Goal: Find specific fact: Find specific page/section

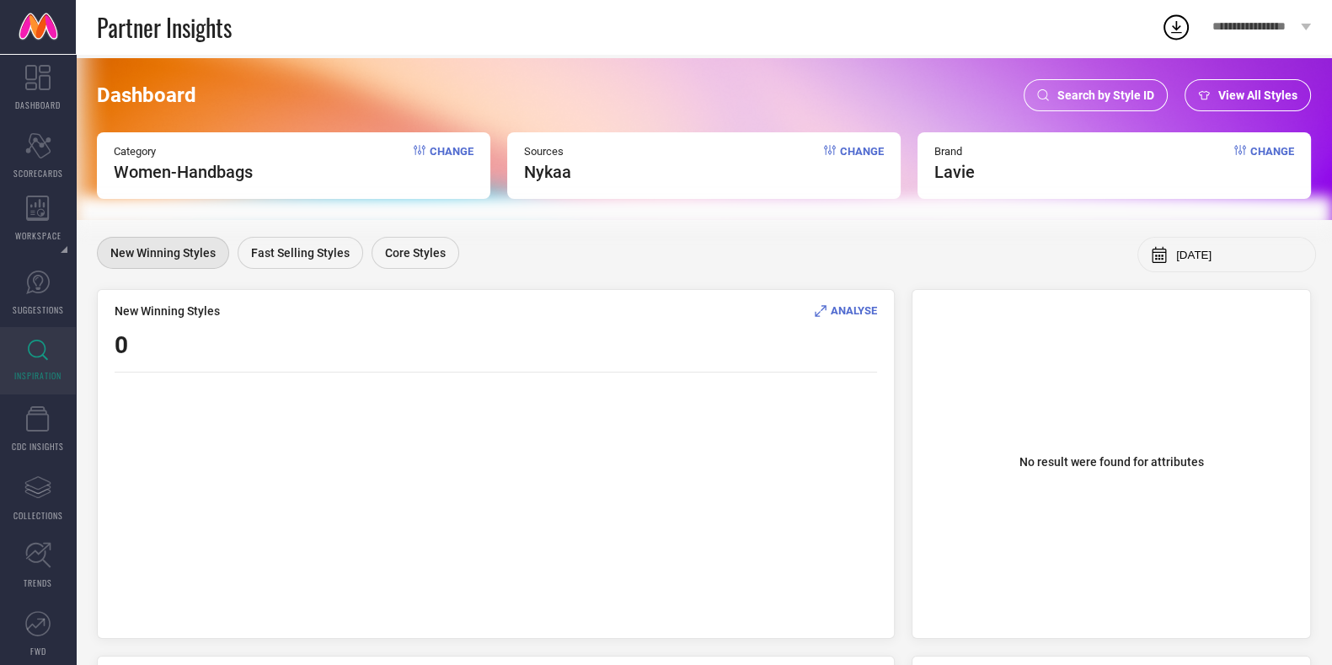
click at [1112, 82] on div "Search by Style ID" at bounding box center [1095, 95] width 144 height 32
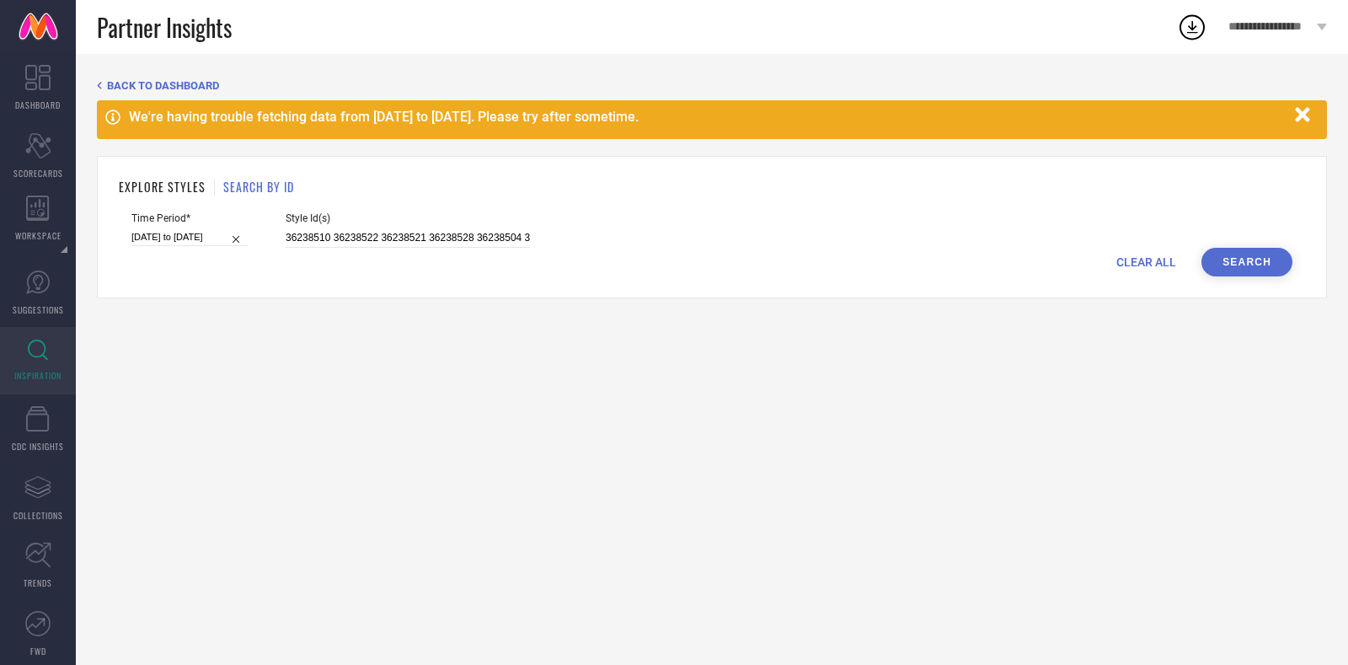
select select "2"
select select "2025"
select select "3"
select select "2025"
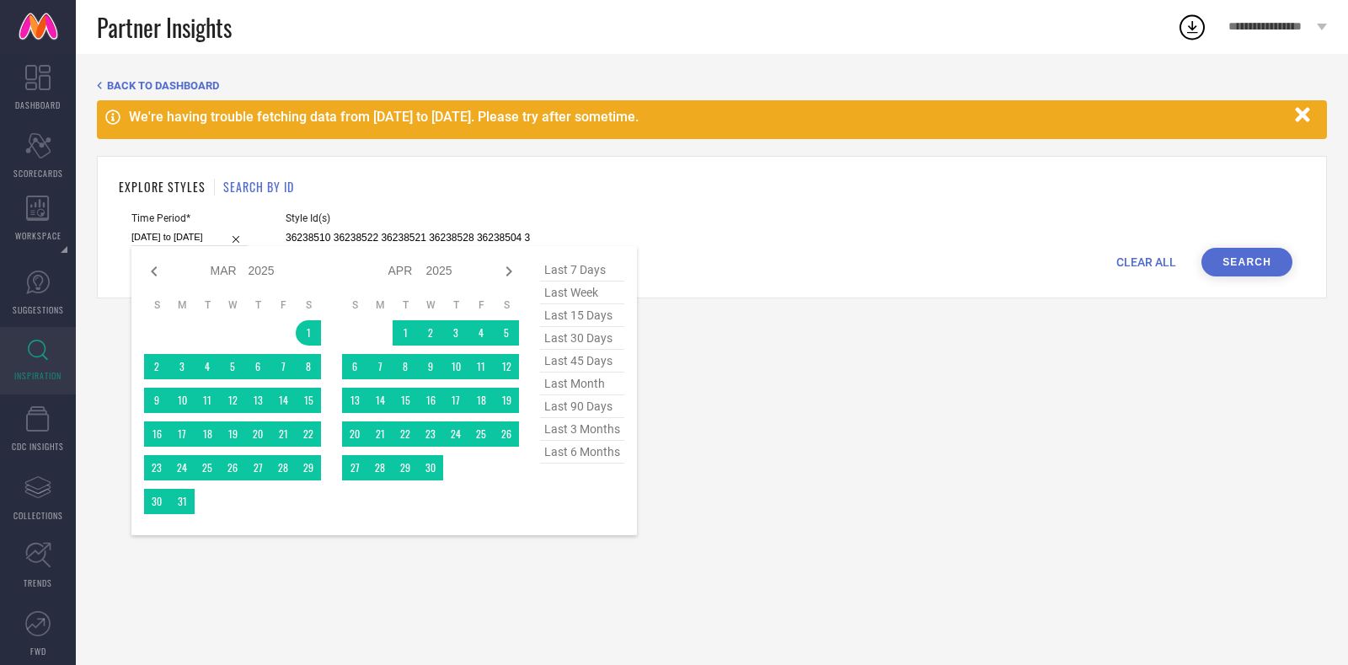
click at [207, 243] on input "[DATE] to [DATE]" at bounding box center [189, 237] width 116 height 18
click at [570, 454] on span "last 6 months" at bounding box center [582, 451] width 84 height 23
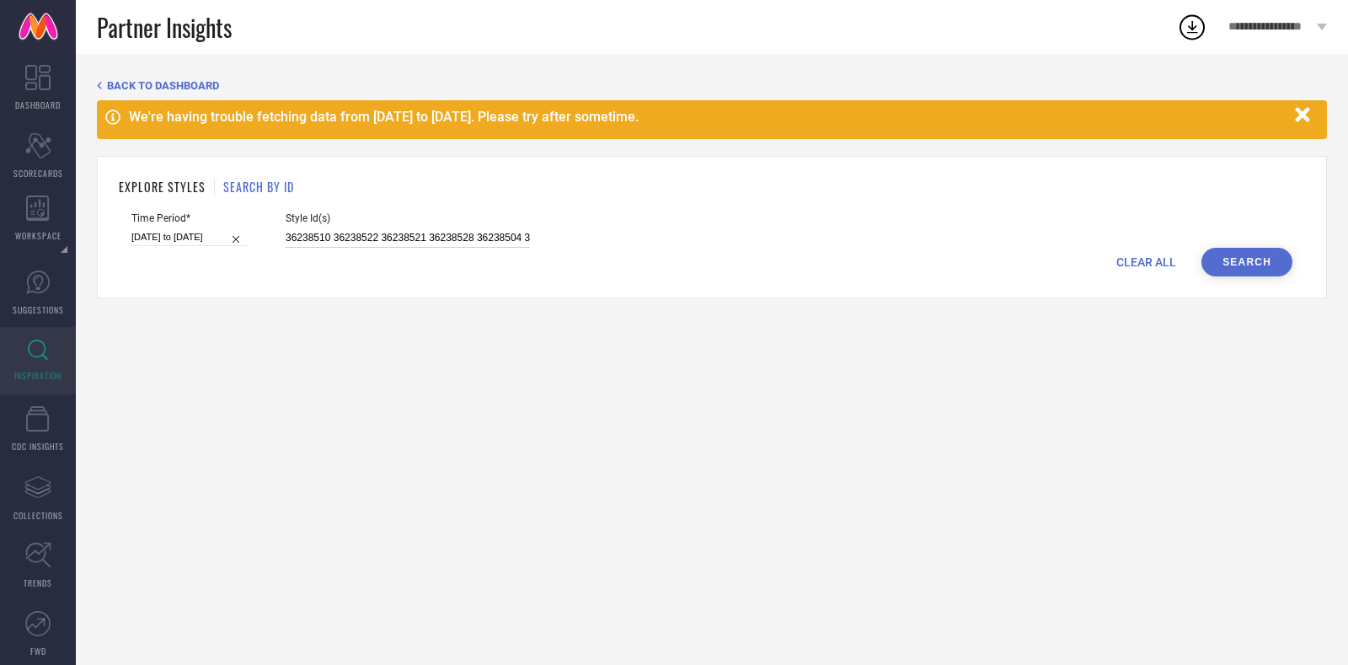
click at [381, 239] on input "36238510 36238522 36238521 36238528 36238504 36238537 36238512 36238531 3623851…" at bounding box center [408, 237] width 244 height 19
paste input "29537416 29537418 29537420 29538624 29538626 29538628 29538998 29539000 2953900…"
type input "29537416 29537418 29537420 29538624 29538626 29538628 29538998 29539000 2953900…"
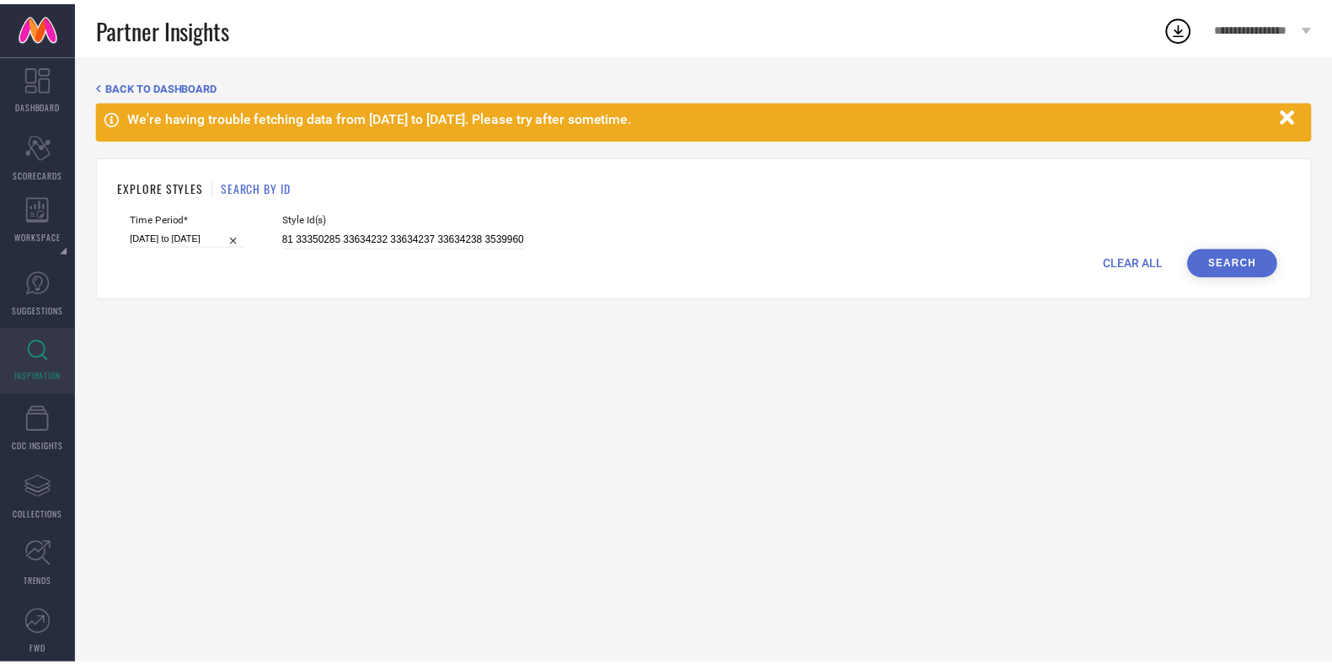
scroll to position [0, 0]
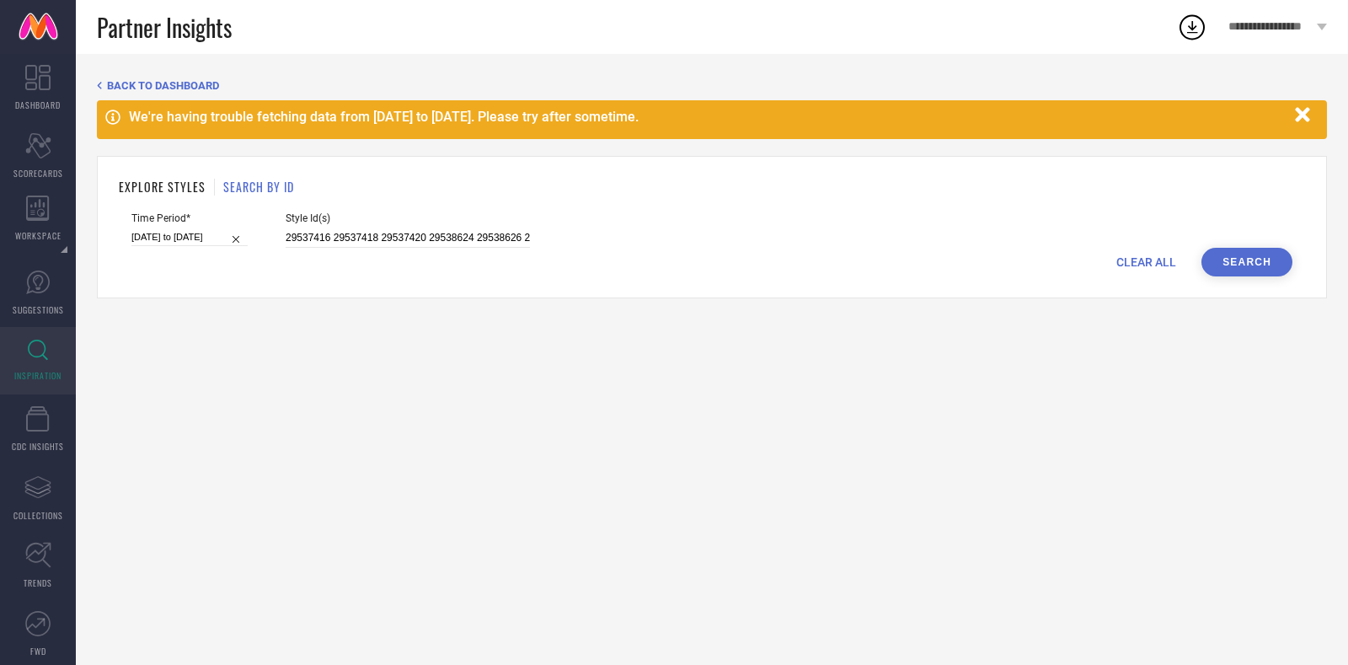
click at [1265, 254] on button "Search" at bounding box center [1246, 262] width 91 height 29
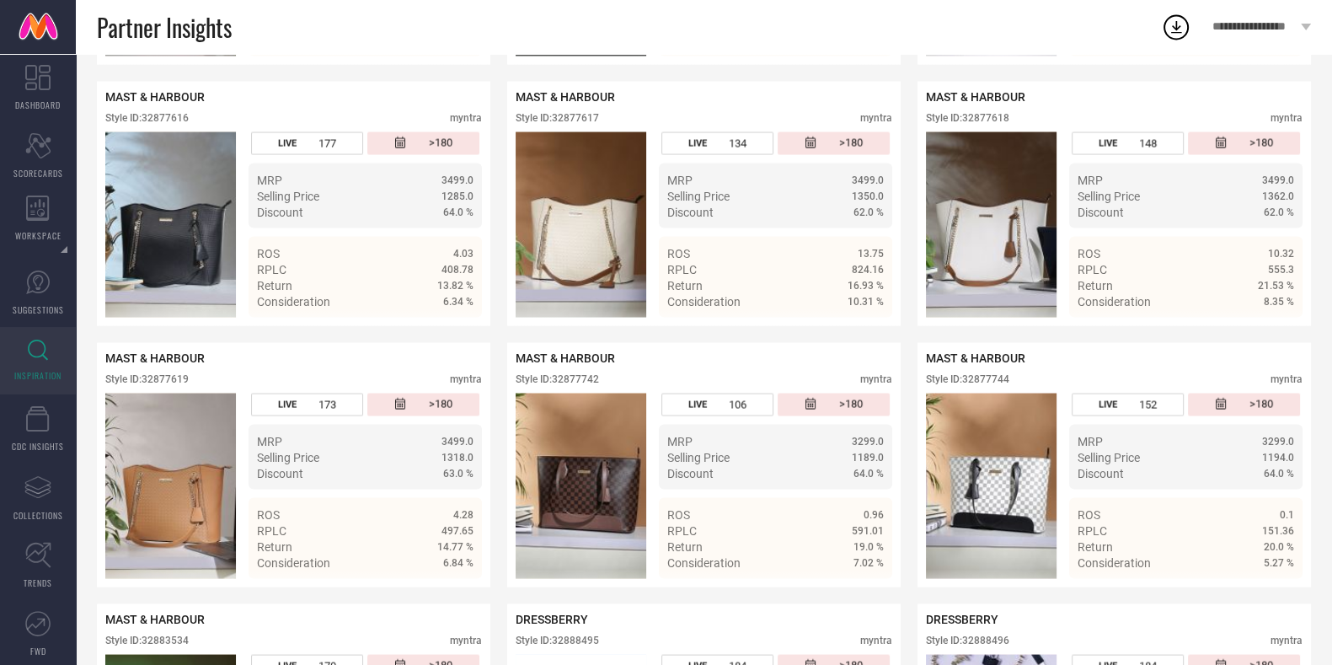
scroll to position [4101, 0]
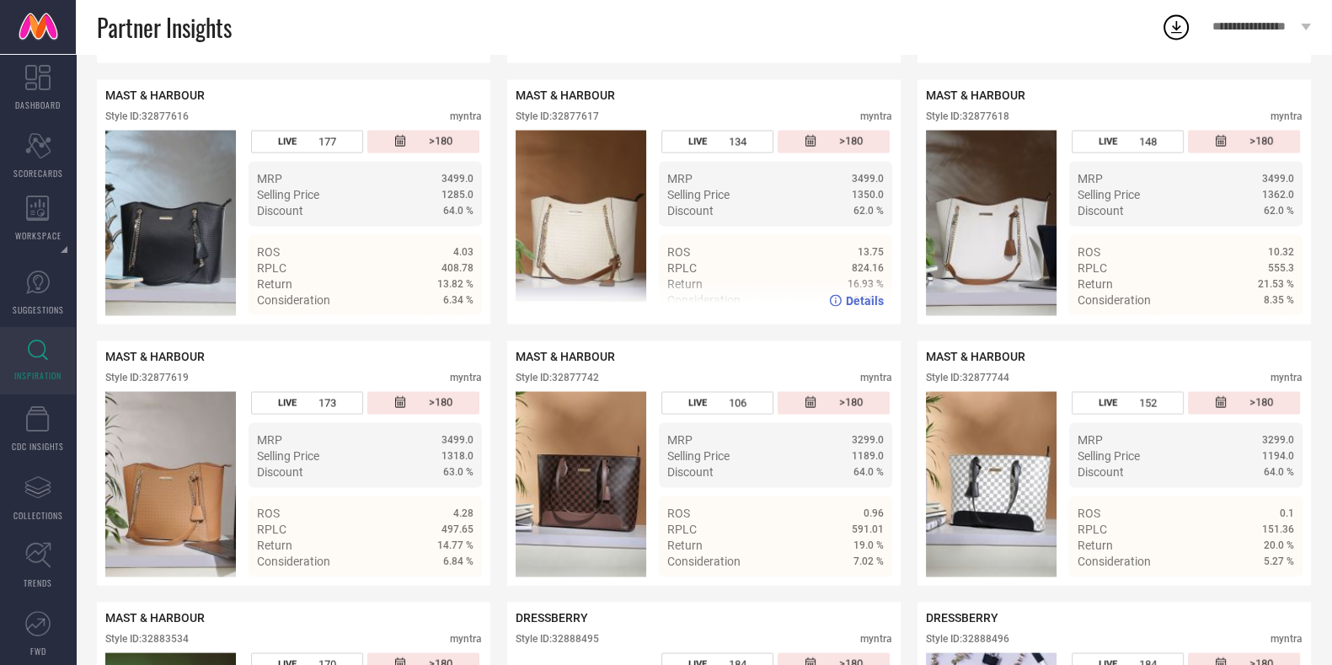
click at [589, 122] on div "Style ID: 32877617" at bounding box center [556, 116] width 83 height 12
copy div "32877617"
